Goal: Task Accomplishment & Management: Manage account settings

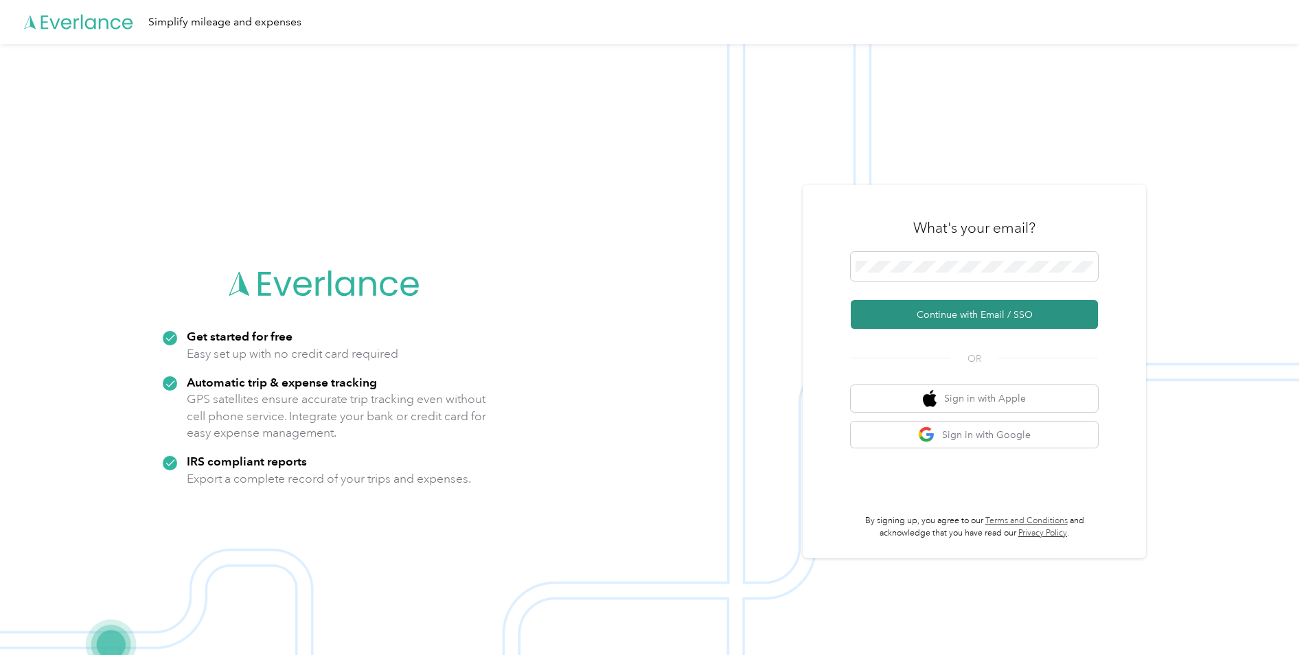
click at [938, 313] on button "Continue with Email / SSO" at bounding box center [974, 314] width 247 height 29
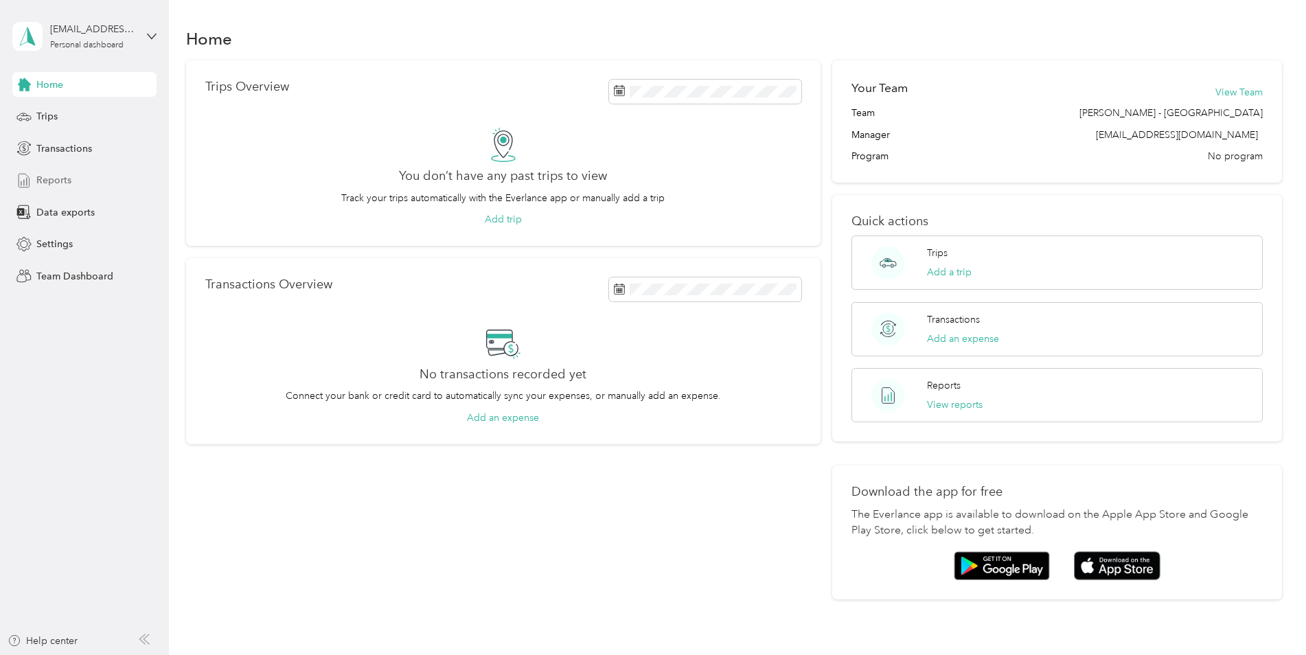
click at [53, 181] on span "Reports" at bounding box center [53, 180] width 35 height 14
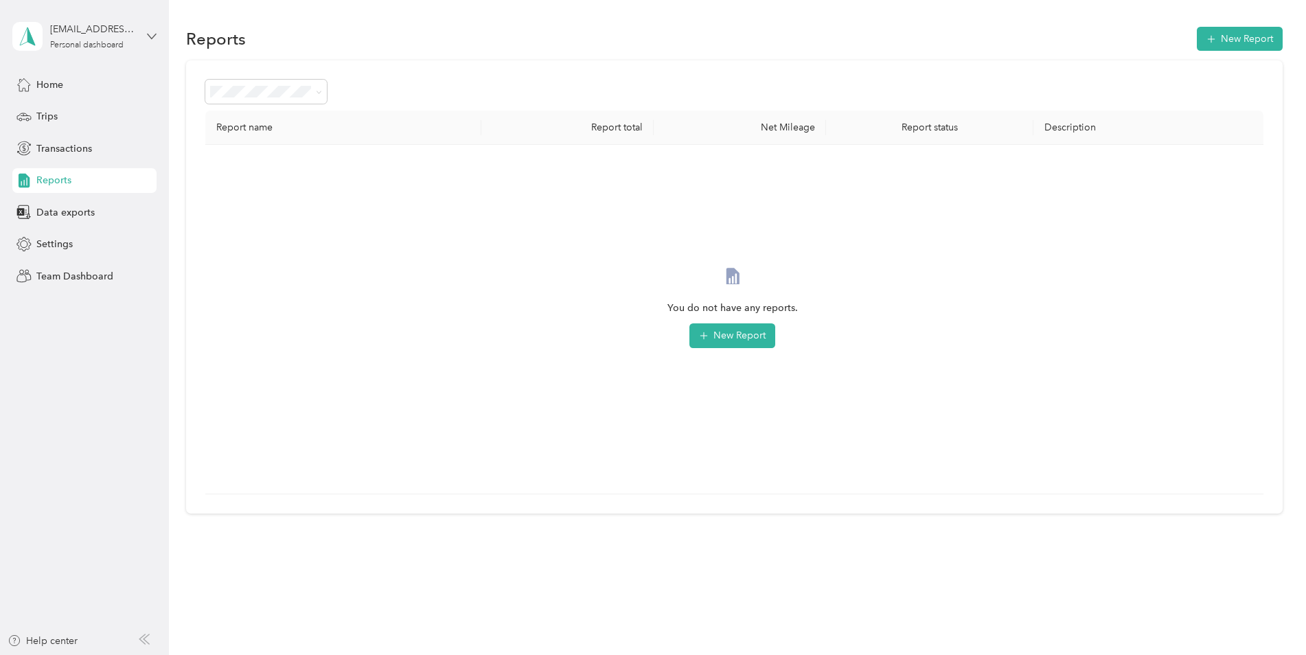
click at [155, 34] on aside "cnicholson@fsbuilderresources.com Personal dashboard Home Trips Transactions Re…" at bounding box center [84, 327] width 169 height 655
click at [154, 34] on icon at bounding box center [152, 37] width 10 height 10
click at [62, 107] on div "Team dashboard" at bounding box center [61, 113] width 73 height 14
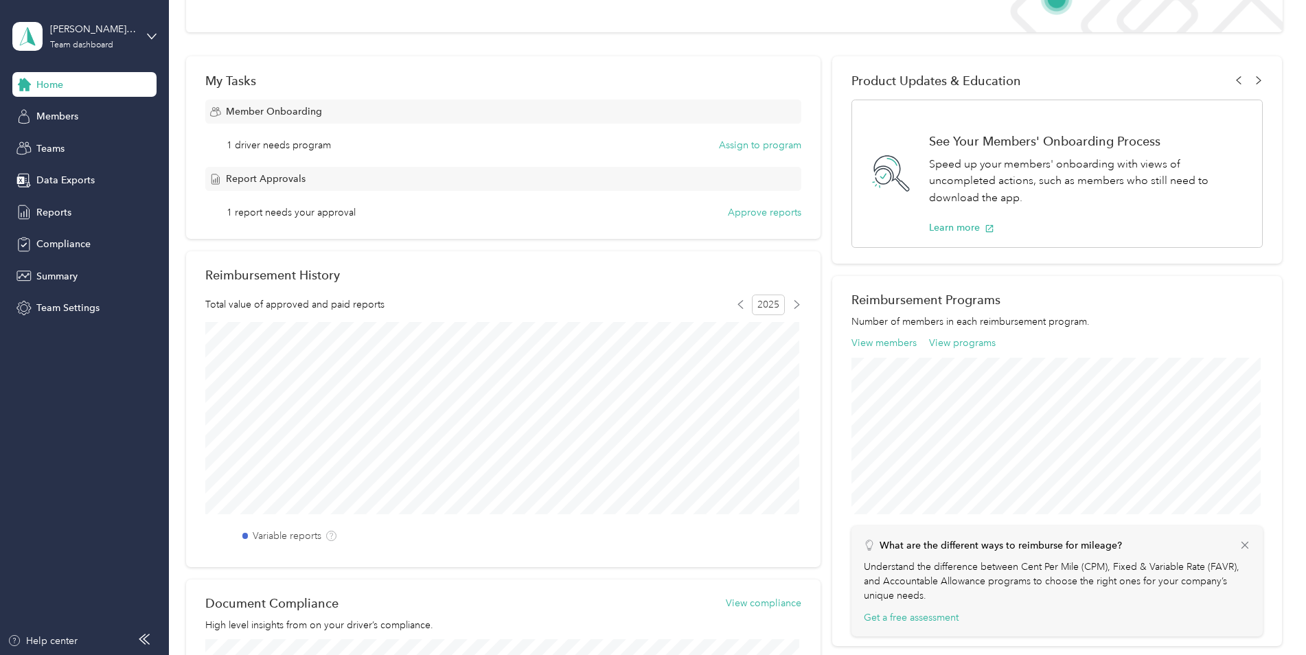
scroll to position [137, 0]
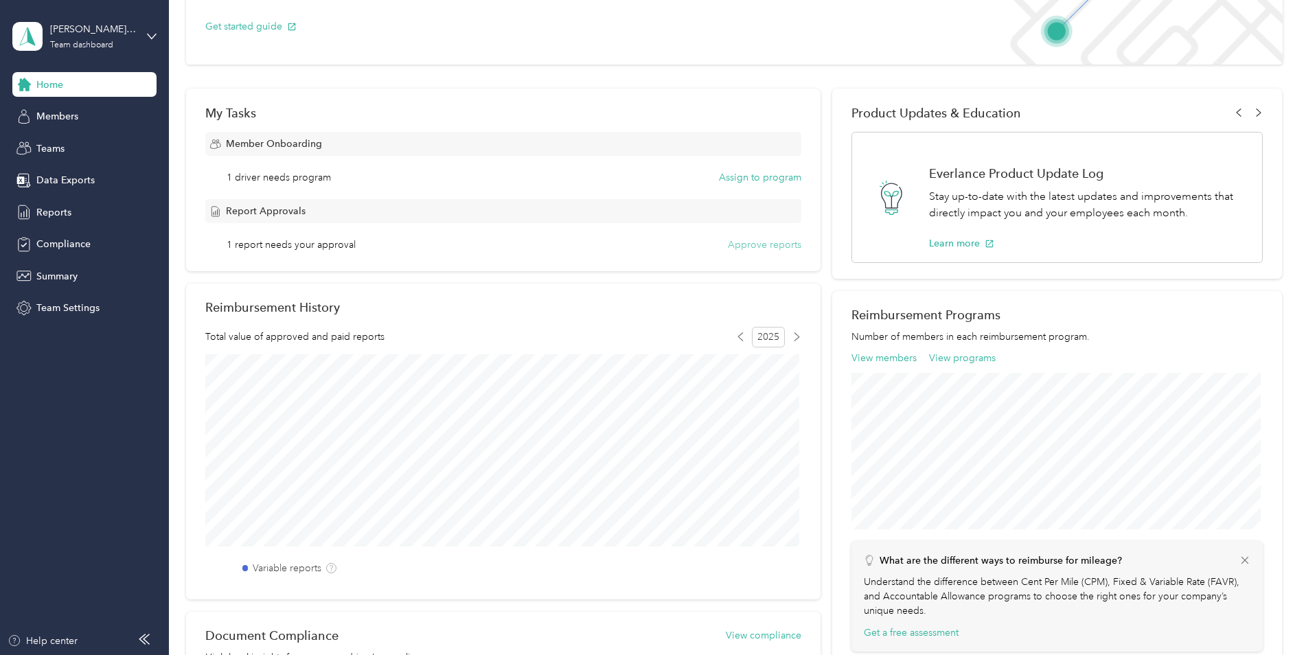
click at [754, 243] on button "Approve reports" at bounding box center [764, 245] width 73 height 14
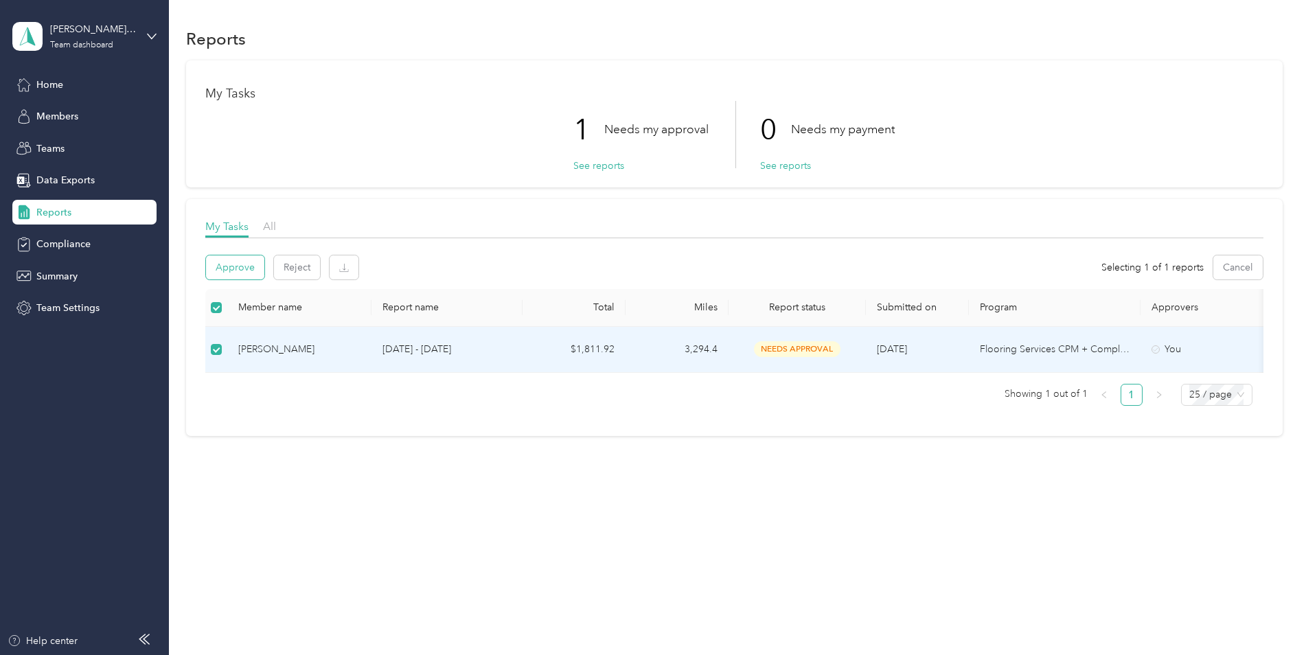
click at [245, 271] on button "Approve" at bounding box center [235, 268] width 58 height 24
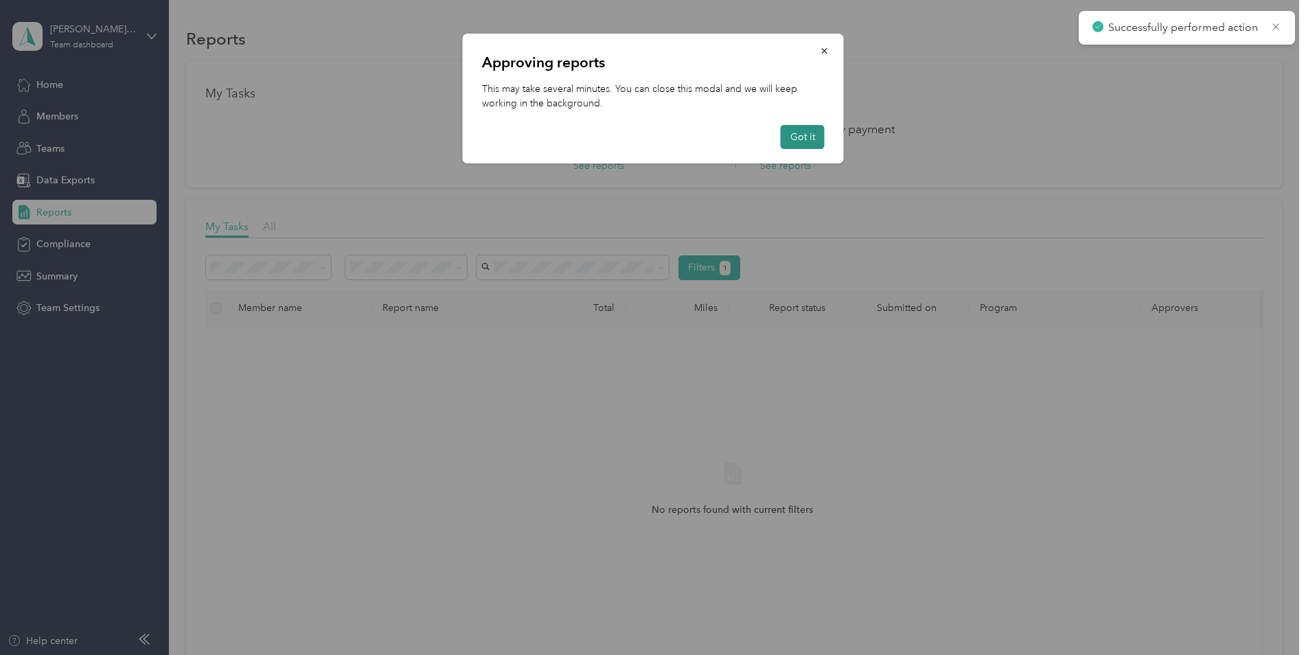
click at [802, 143] on button "Got it" at bounding box center [803, 137] width 44 height 24
